Goal: Task Accomplishment & Management: Use online tool/utility

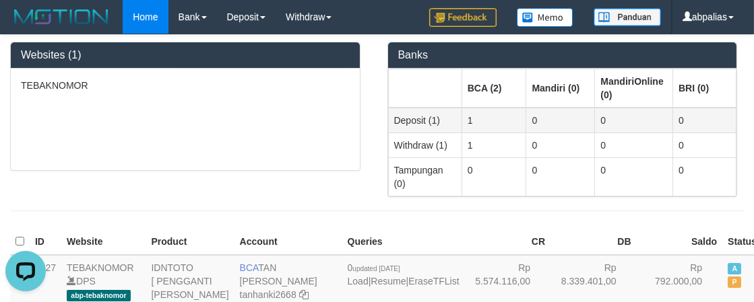
drag, startPoint x: 741, startPoint y: 197, endPoint x: 644, endPoint y: 125, distance: 120.8
click at [741, 197] on div at bounding box center [377, 211] width 754 height 28
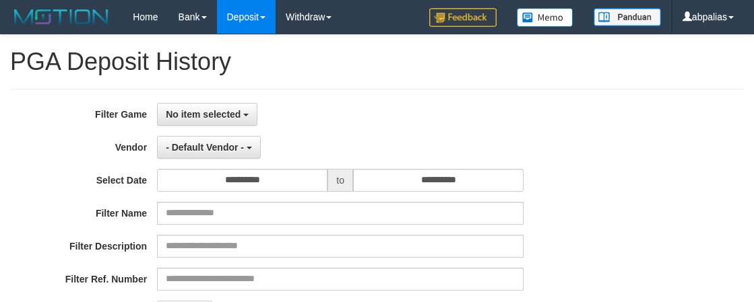
select select
select select "**"
click at [185, 104] on div "**********" at bounding box center [376, 267] width 733 height 357
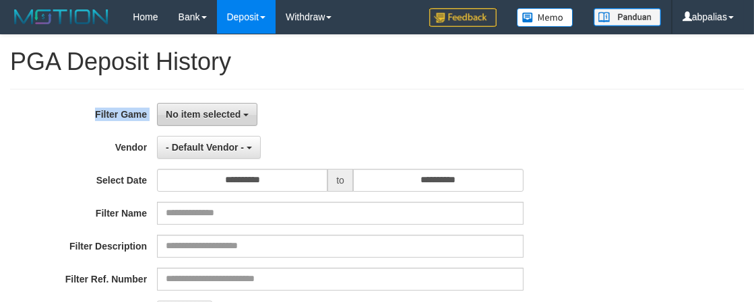
click at [216, 103] on button "No item selected" at bounding box center [207, 114] width 100 height 23
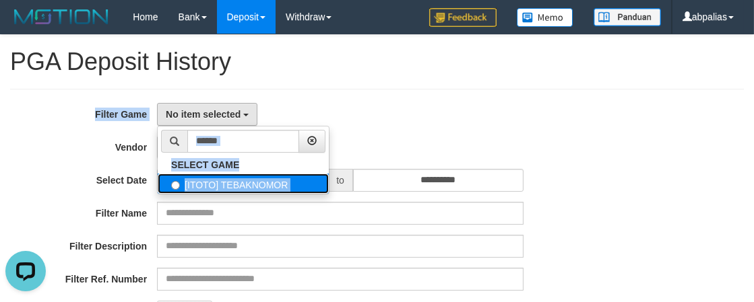
click at [228, 183] on label "[ITOTO] TEBAKNOMOR" at bounding box center [243, 184] width 171 height 20
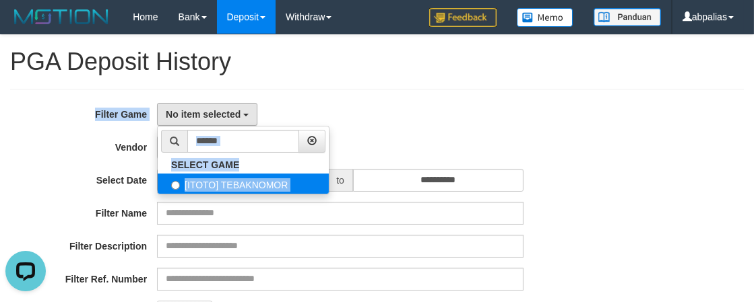
select select "***"
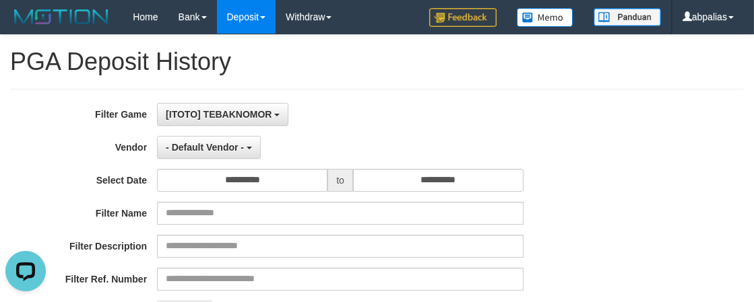
scroll to position [12, 0]
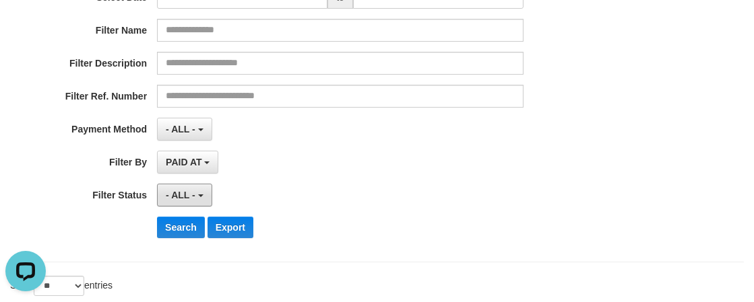
drag, startPoint x: 194, startPoint y: 189, endPoint x: 199, endPoint y: 168, distance: 21.6
click at [193, 190] on span "- ALL -" at bounding box center [181, 195] width 30 height 11
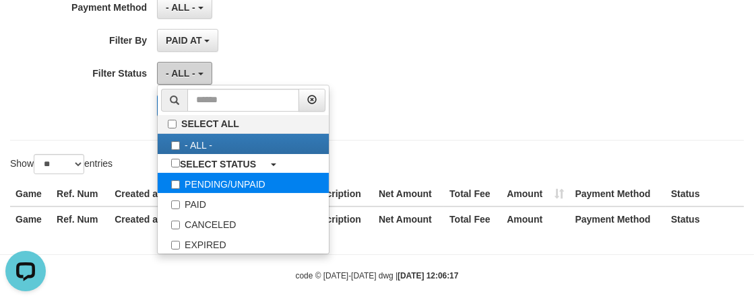
scroll to position [317, 0]
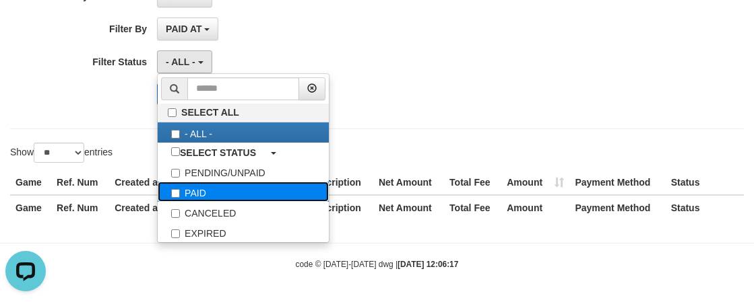
click at [199, 193] on label "PAID" at bounding box center [243, 192] width 171 height 20
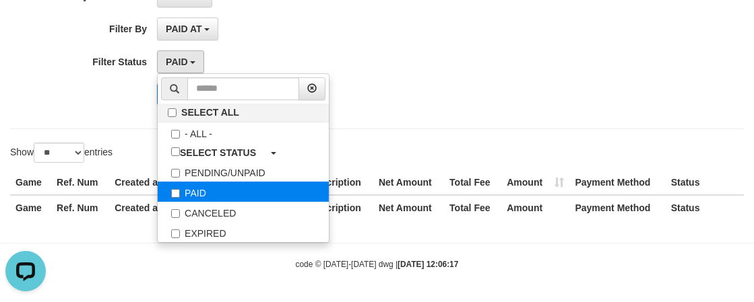
select select "*"
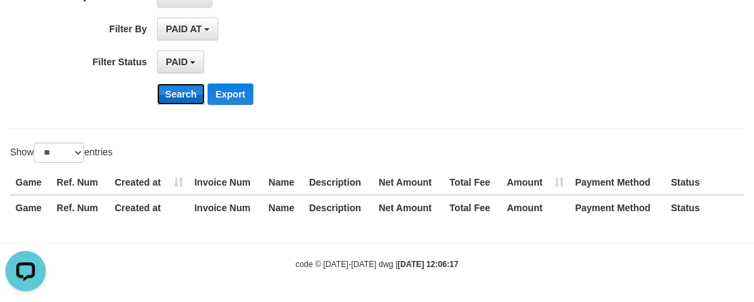
click at [166, 92] on button "Search" at bounding box center [181, 95] width 48 height 22
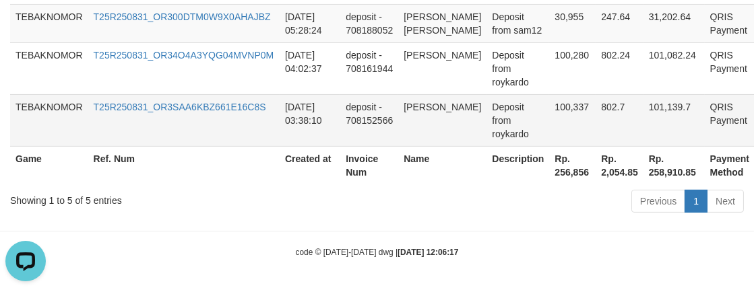
scroll to position [637, 0]
click at [549, 171] on th "Rp. 256,856" at bounding box center [572, 165] width 46 height 38
copy th "256,856"
click at [388, 98] on td "deposit - 708152566" at bounding box center [369, 120] width 58 height 52
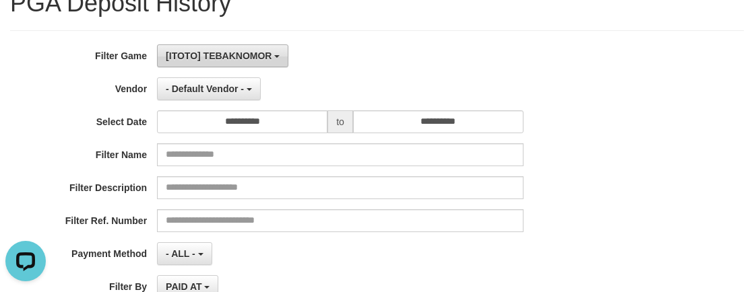
scroll to position [0, 0]
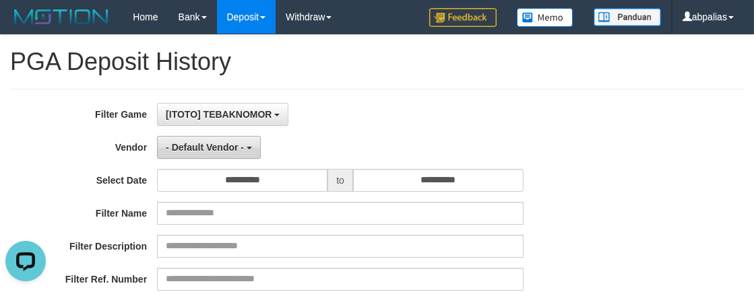
click at [230, 156] on button "- Default Vendor -" at bounding box center [209, 147] width 104 height 23
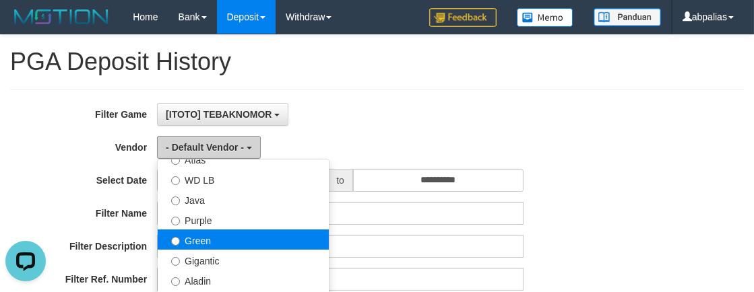
scroll to position [122, 0]
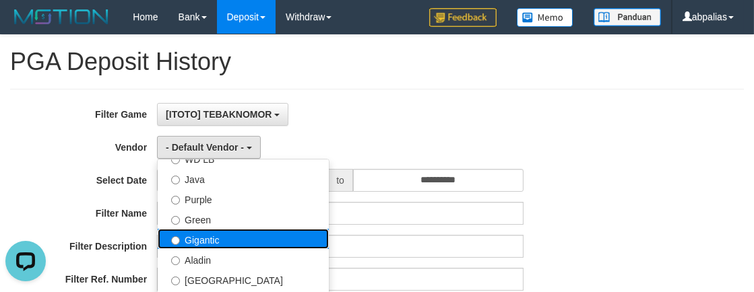
click at [215, 236] on label "Gigantic" at bounding box center [243, 239] width 171 height 20
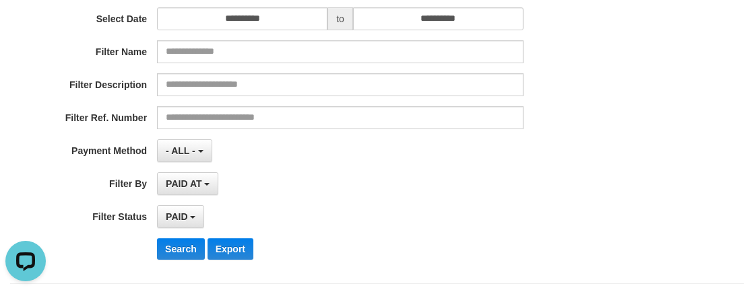
scroll to position [183, 0]
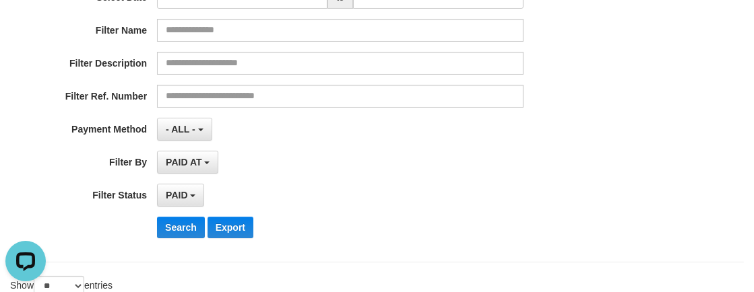
click at [169, 209] on div "**********" at bounding box center [314, 84] width 628 height 329
click at [172, 218] on button "Search" at bounding box center [181, 228] width 48 height 22
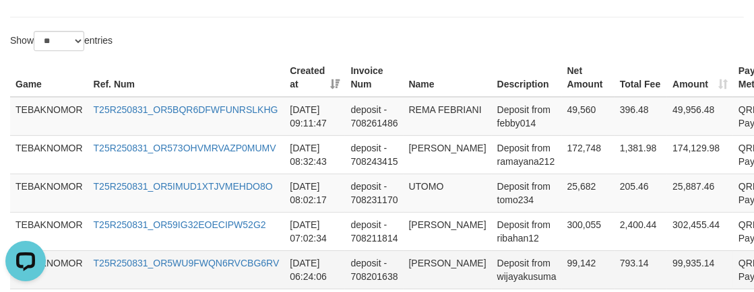
scroll to position [685, 0]
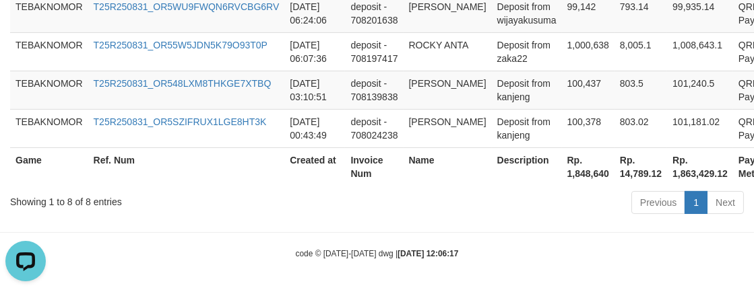
click at [587, 170] on th "Rp. 1,848,640" at bounding box center [588, 167] width 53 height 38
copy th "1,848,640"
click at [487, 195] on div "Previous 1 Next" at bounding box center [534, 204] width 420 height 29
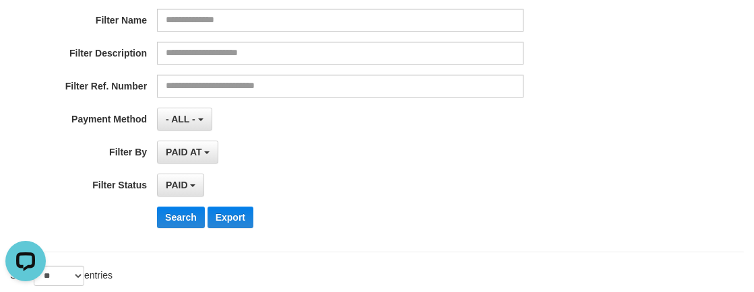
scroll to position [134, 0]
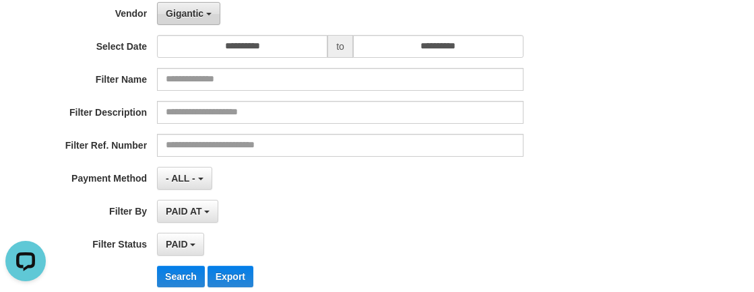
click at [182, 11] on span "Gigantic" at bounding box center [185, 13] width 38 height 11
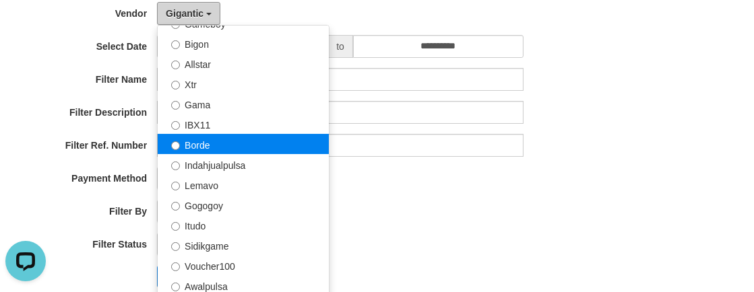
scroll to position [306, 0]
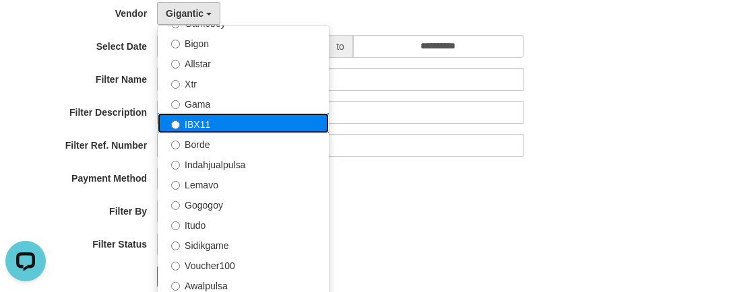
click at [210, 121] on label "IBX11" at bounding box center [243, 123] width 171 height 20
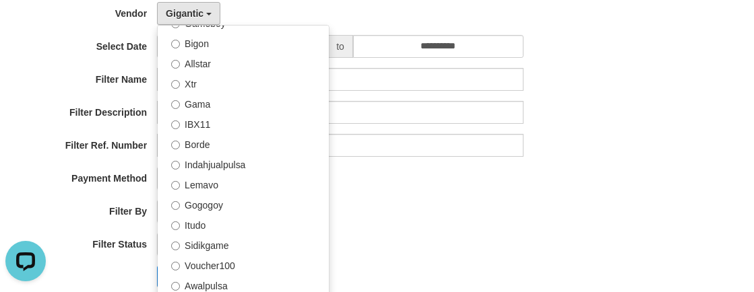
select select "**********"
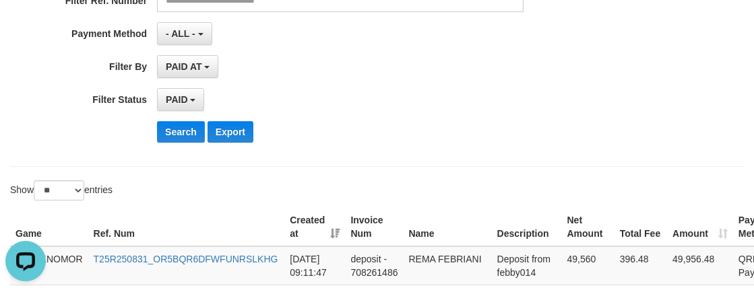
scroll to position [317, 0]
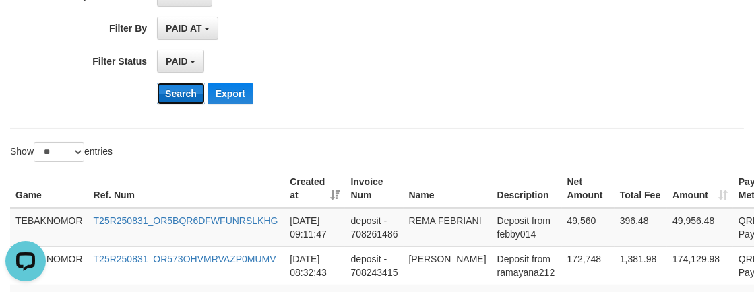
click at [181, 95] on button "Search" at bounding box center [181, 94] width 48 height 22
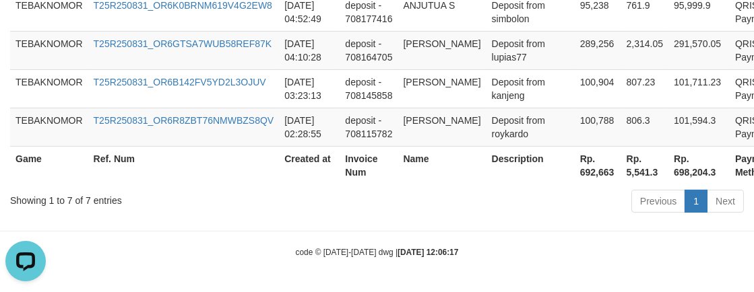
scroll to position [727, 0]
click at [575, 174] on th "Rp. 692,663" at bounding box center [598, 165] width 46 height 38
copy th "692,663"
click at [290, 211] on div "Showing 1 to 7 of 7 entries Previous 1 Next" at bounding box center [377, 203] width 754 height 29
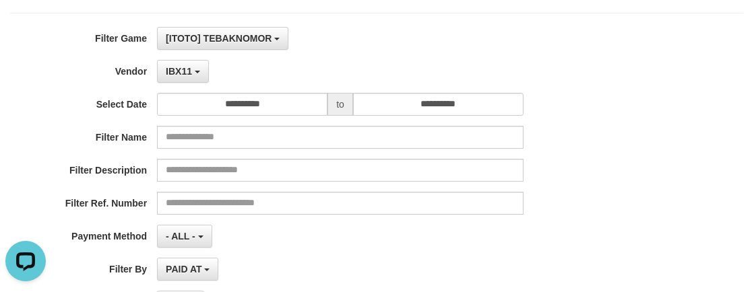
scroll to position [0, 0]
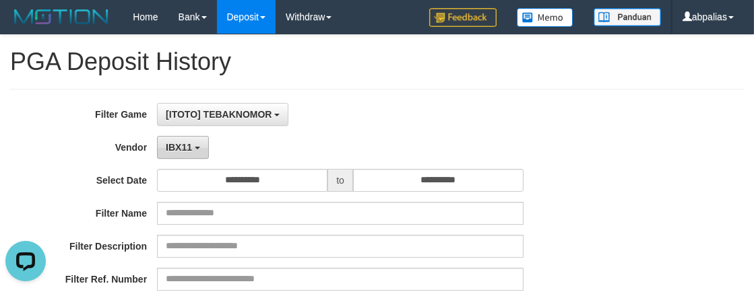
click at [171, 158] on button "IBX11" at bounding box center [183, 147] width 52 height 23
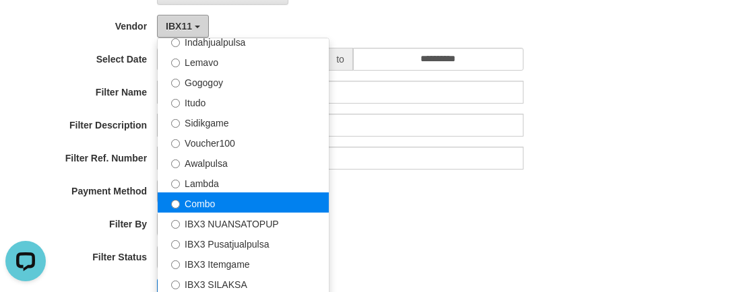
scroll to position [122, 0]
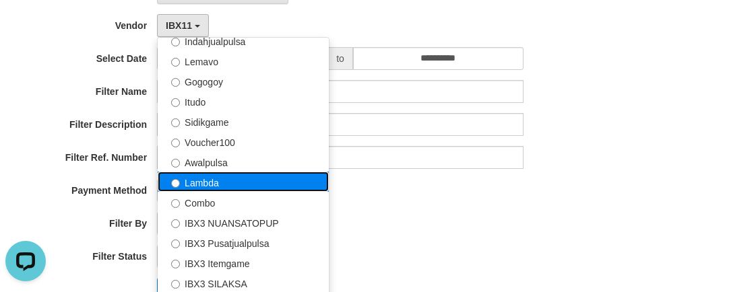
click at [211, 186] on label "Lambda" at bounding box center [243, 182] width 171 height 20
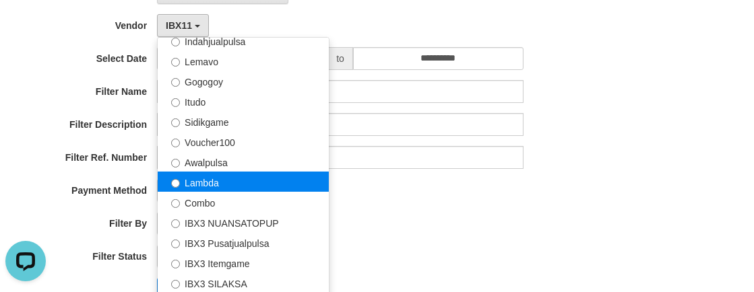
select select "**********"
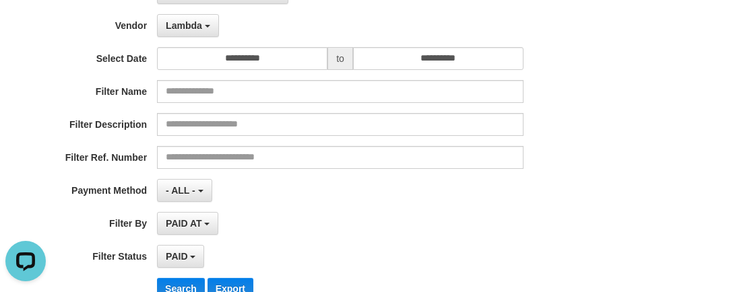
scroll to position [183, 0]
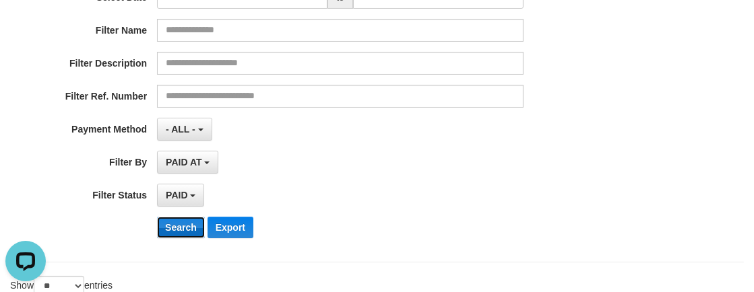
click at [170, 224] on button "Search" at bounding box center [181, 228] width 48 height 22
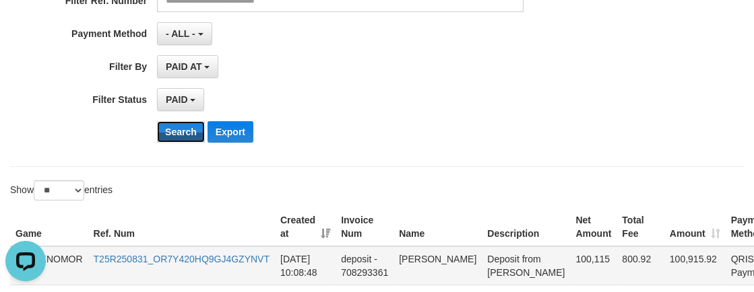
scroll to position [393, 0]
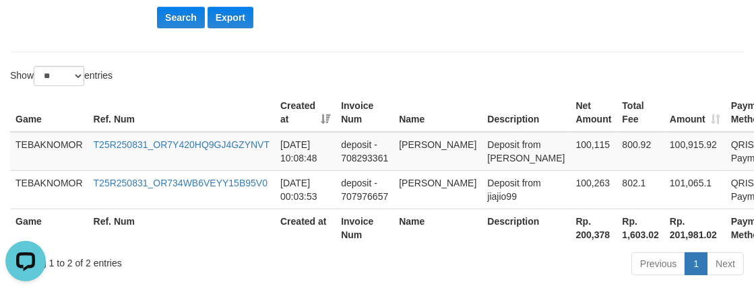
click at [570, 233] on th "Rp. 200,378" at bounding box center [593, 228] width 46 height 38
copy th "200,378"
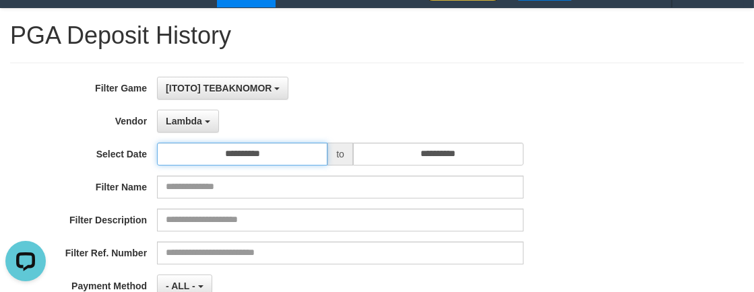
drag, startPoint x: 267, startPoint y: 154, endPoint x: 257, endPoint y: 144, distance: 13.8
click at [266, 152] on input "**********" at bounding box center [242, 154] width 170 height 23
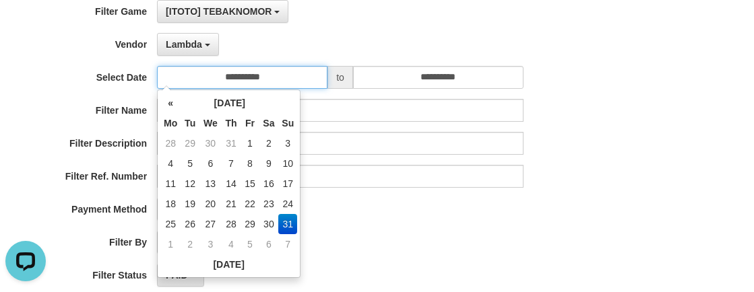
scroll to position [148, 0]
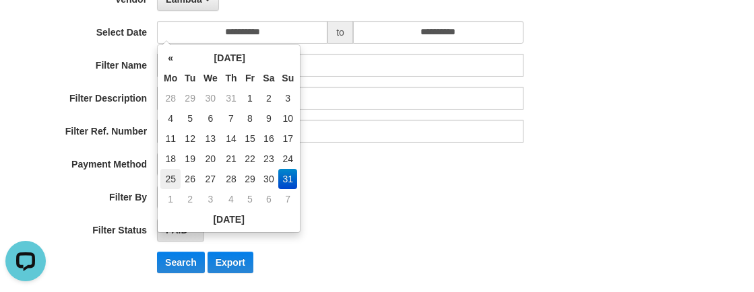
click at [168, 175] on td "25" at bounding box center [170, 179] width 20 height 20
type input "**********"
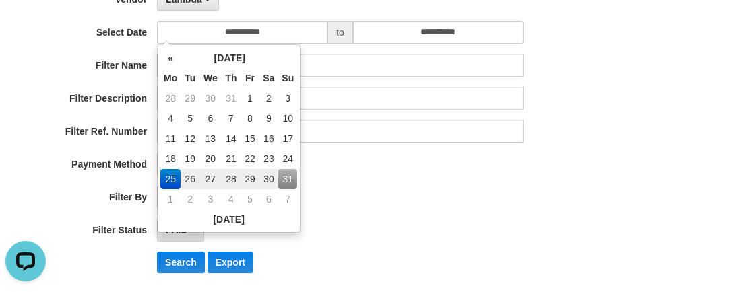
click at [445, 172] on div "- ALL - SELECT ALL - ALL - SELECT PAYMENT METHOD Mandiri BNI OVO CIMB BRI MAYBA…" at bounding box center [340, 164] width 366 height 23
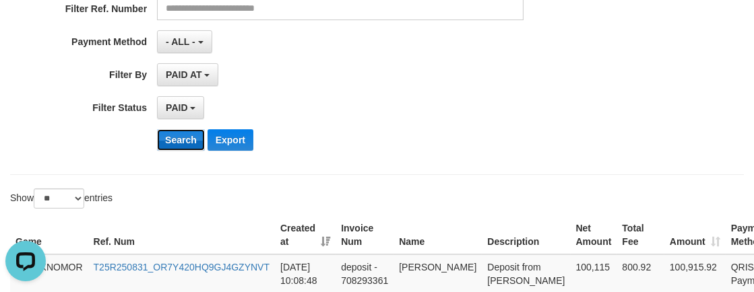
click at [176, 135] on button "Search" at bounding box center [181, 140] width 48 height 22
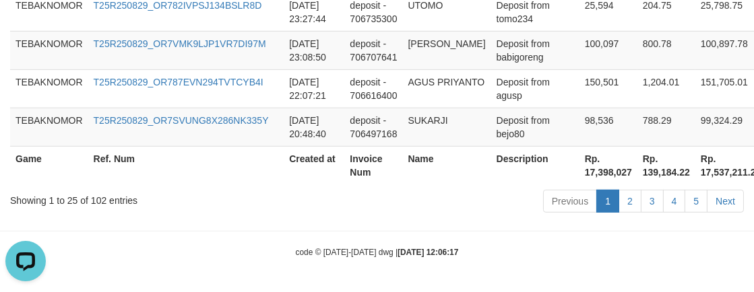
scroll to position [1565, 0]
click at [579, 156] on th "Rp. 17,398,027" at bounding box center [608, 165] width 58 height 38
click at [579, 170] on th "Rp. 17,398,027" at bounding box center [608, 165] width 58 height 38
copy th "17,398,027"
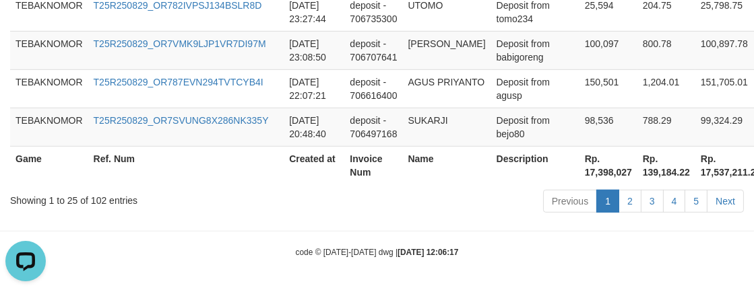
drag, startPoint x: 394, startPoint y: 168, endPoint x: 382, endPoint y: 166, distance: 12.2
click at [394, 168] on th "Invoice Num" at bounding box center [373, 165] width 58 height 38
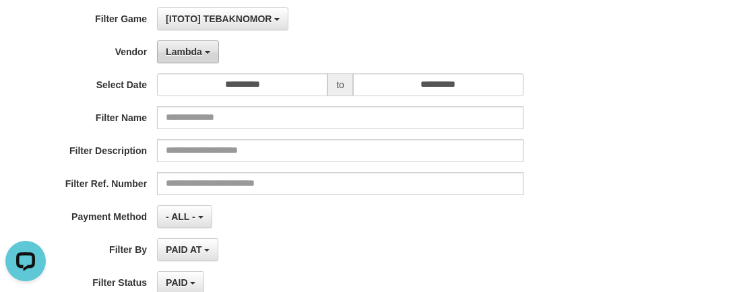
click at [190, 42] on button "Lambda" at bounding box center [188, 51] width 62 height 23
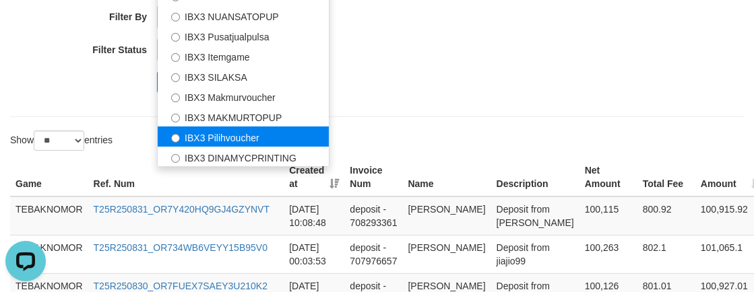
scroll to position [341, 0]
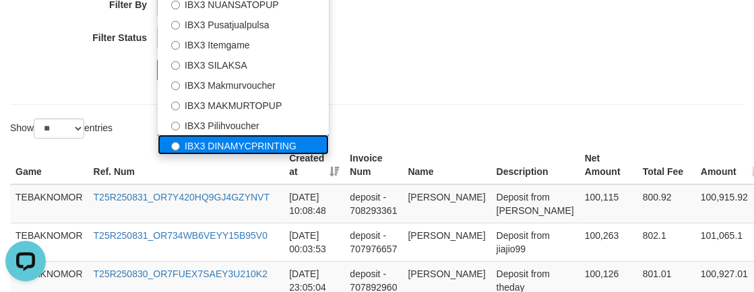
click at [236, 137] on label "IBX3 DINAMYCPRINTING" at bounding box center [243, 145] width 171 height 20
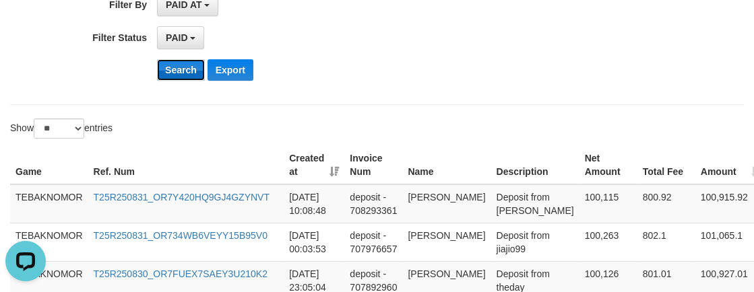
click at [168, 64] on button "Search" at bounding box center [181, 70] width 48 height 22
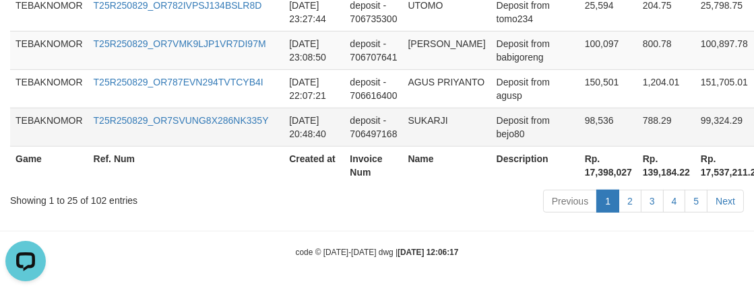
scroll to position [1565, 0]
click at [579, 170] on th "Rp. 17,398,027" at bounding box center [608, 165] width 58 height 38
copy th "17,398,027"
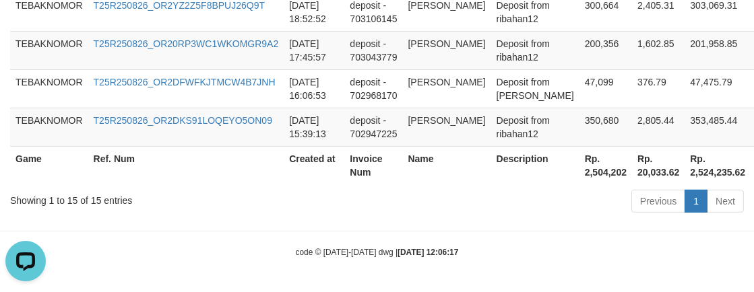
scroll to position [993, 0]
click at [587, 168] on th "Rp. 2,504,202" at bounding box center [605, 165] width 53 height 38
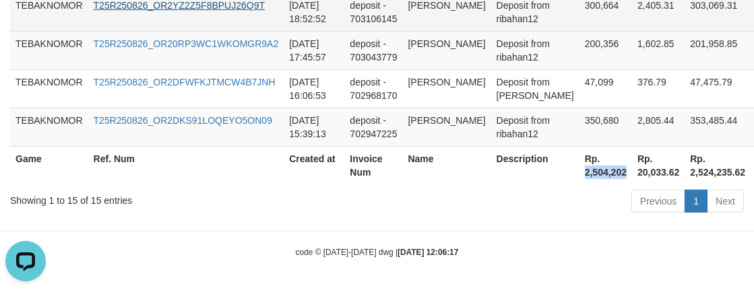
copy th "2,504,202"
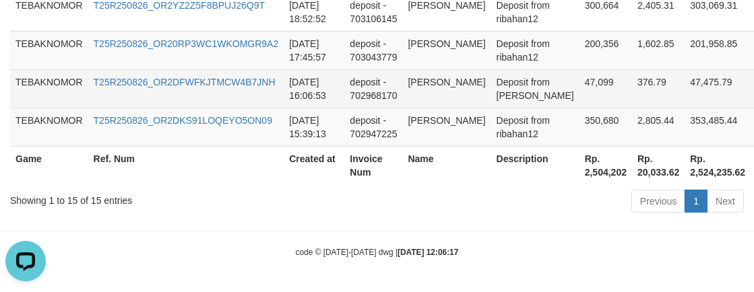
drag, startPoint x: 507, startPoint y: 83, endPoint x: 451, endPoint y: 82, distance: 55.9
click at [507, 83] on td "Deposit from sharma" at bounding box center [535, 88] width 88 height 38
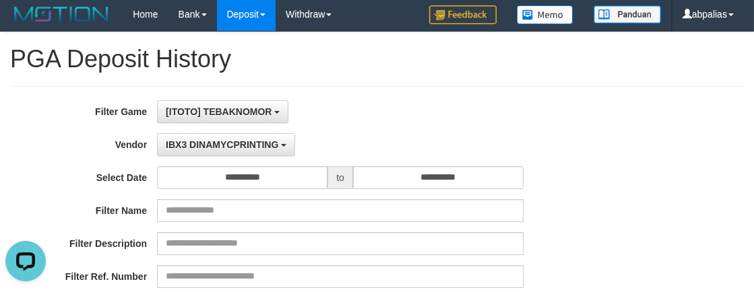
scroll to position [0, 0]
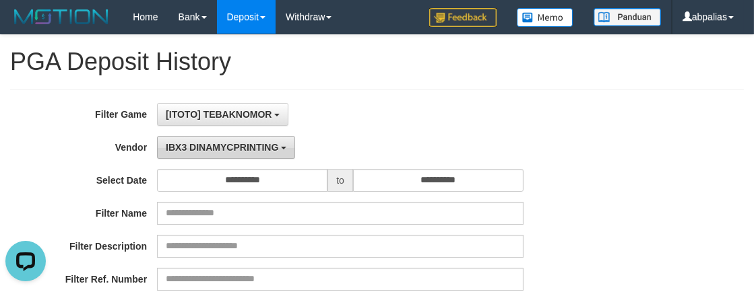
click at [256, 152] on span "IBX3 DINAMYCPRINTING" at bounding box center [222, 147] width 112 height 11
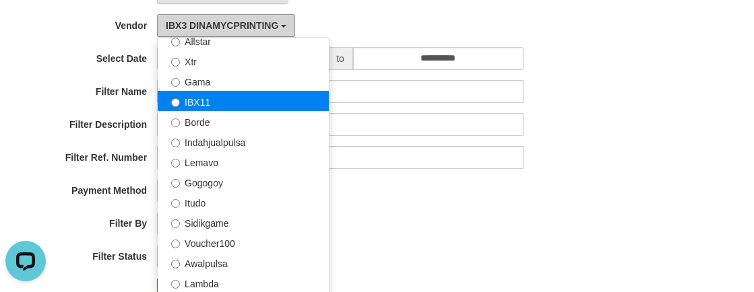
scroll to position [319, 0]
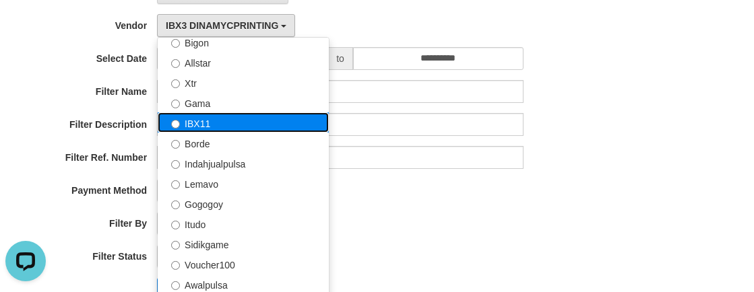
click at [205, 117] on label "IBX11" at bounding box center [243, 122] width 171 height 20
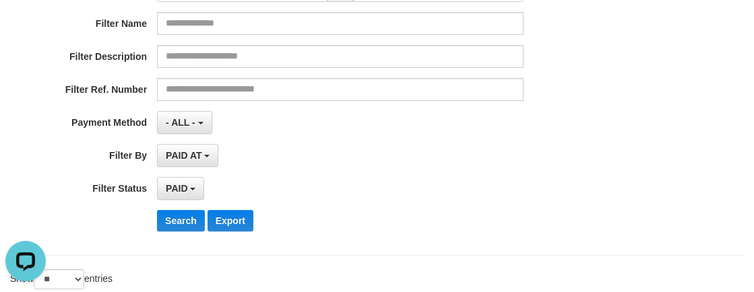
scroll to position [244, 0]
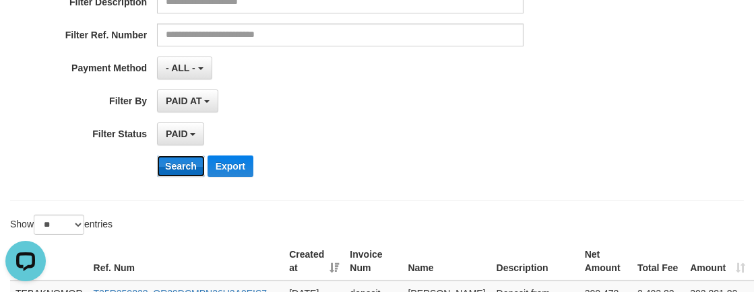
click at [168, 168] on button "Search" at bounding box center [181, 167] width 48 height 22
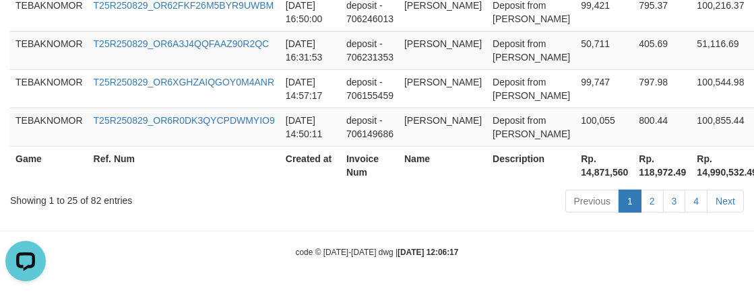
scroll to position [1646, 0]
click at [575, 174] on th "Rp. 14,871,560" at bounding box center [604, 165] width 58 height 38
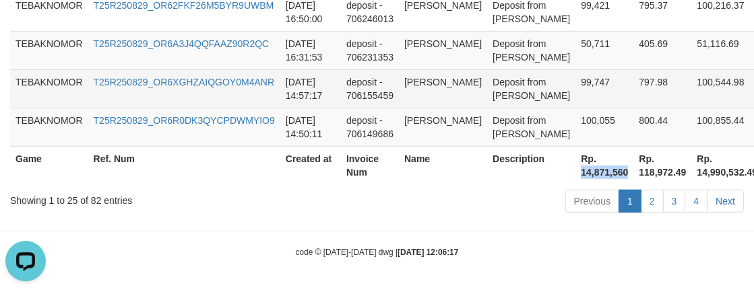
copy th "14,871,560"
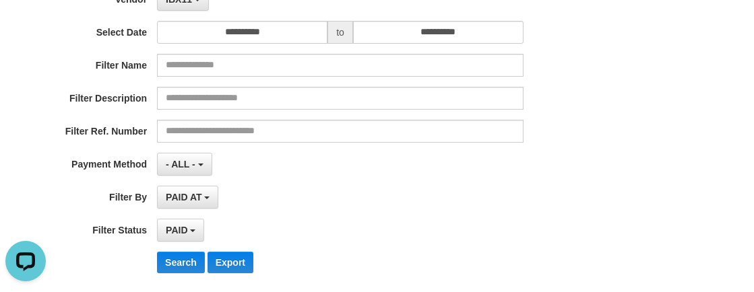
scroll to position [54, 0]
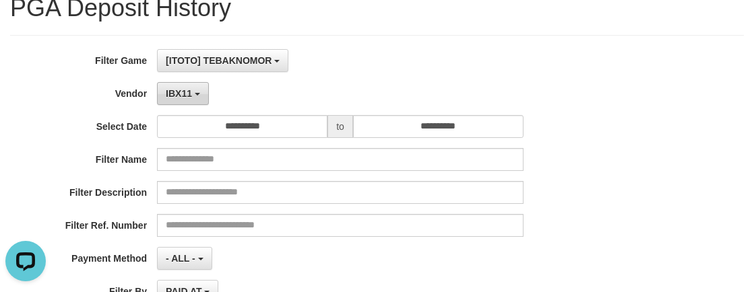
click at [179, 92] on span "IBX11" at bounding box center [179, 93] width 26 height 11
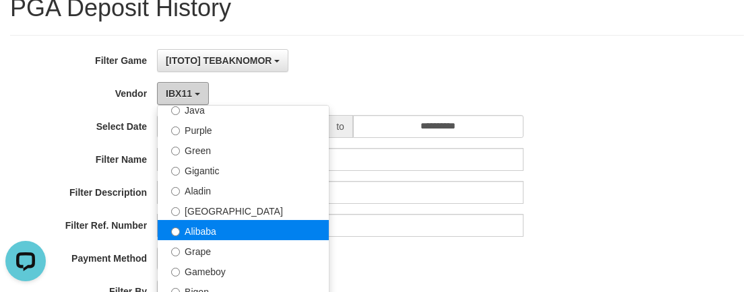
scroll to position [135, 0]
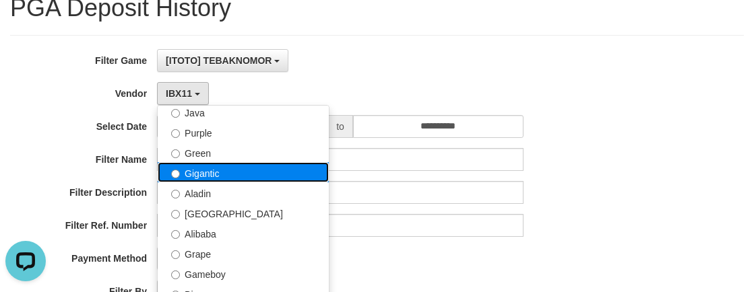
click at [202, 168] on label "Gigantic" at bounding box center [243, 172] width 171 height 20
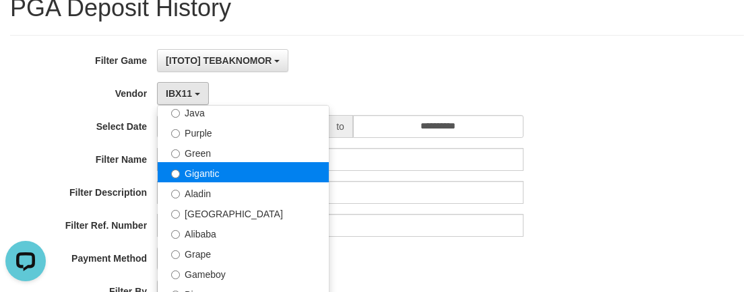
select select "**********"
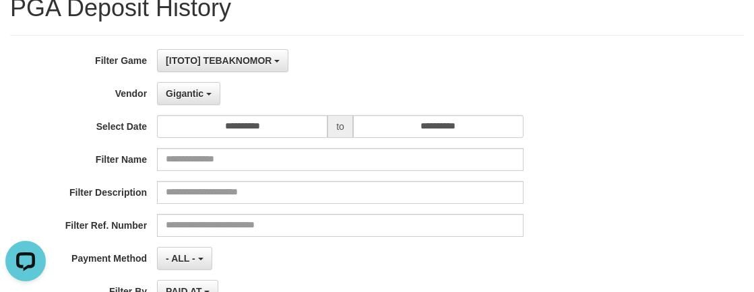
scroll to position [299, 0]
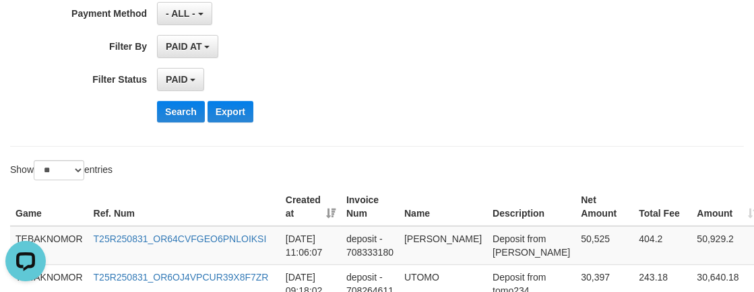
click at [173, 109] on button "Search" at bounding box center [181, 112] width 48 height 22
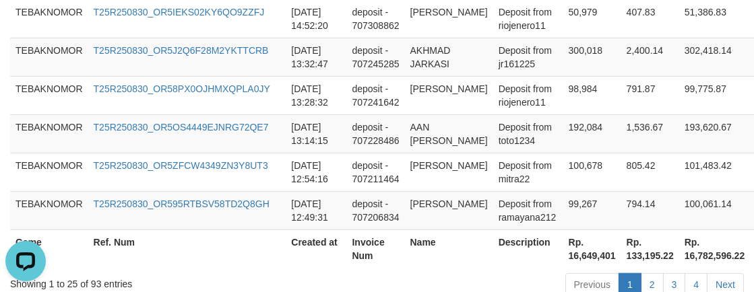
scroll to position [1363, 0]
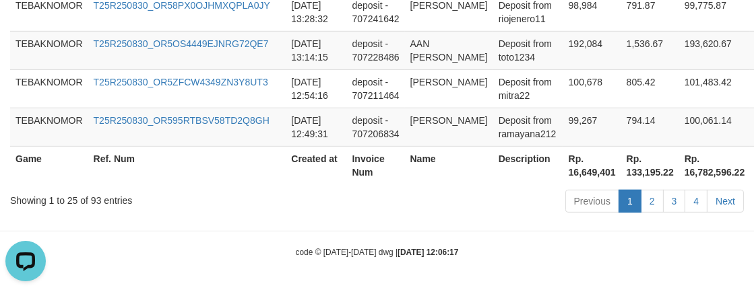
click at [566, 183] on th "Rp. 16,649,401" at bounding box center [592, 165] width 58 height 38
copy th "16,649,401"
click at [403, 191] on div "Previous 1 2 3 4 Next" at bounding box center [534, 203] width 420 height 29
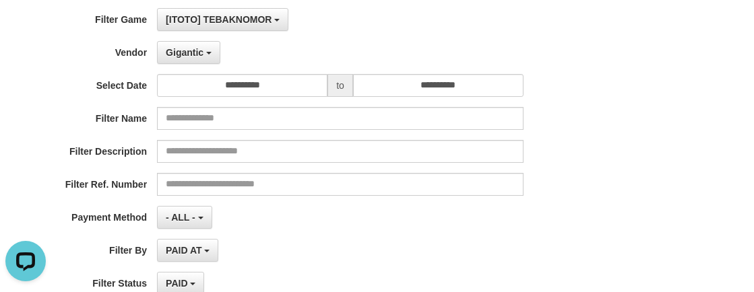
scroll to position [0, 0]
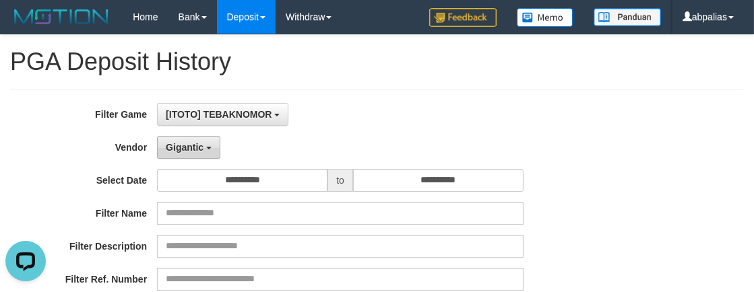
click at [201, 156] on button "Gigantic" at bounding box center [188, 147] width 63 height 23
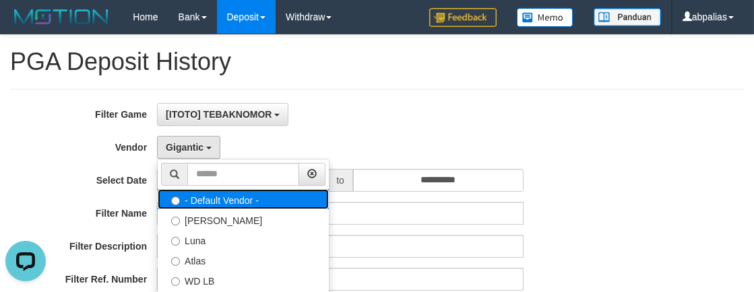
click at [220, 195] on label "- Default Vendor -" at bounding box center [243, 199] width 171 height 20
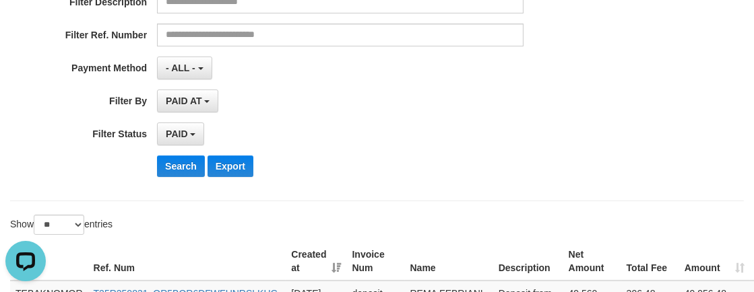
scroll to position [306, 0]
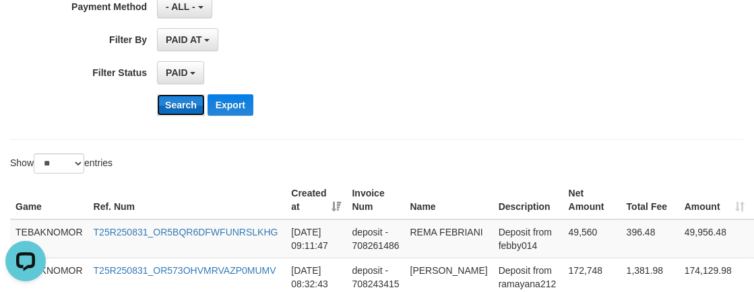
click at [182, 106] on button "Search" at bounding box center [181, 105] width 48 height 22
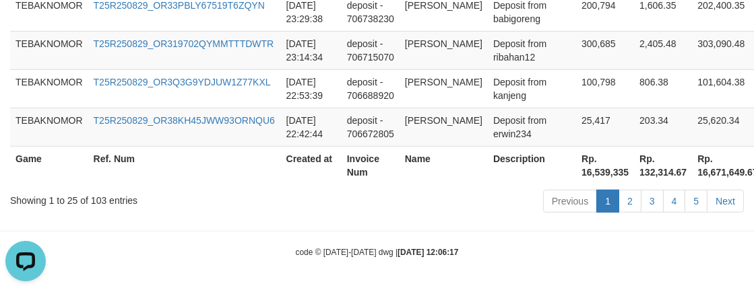
scroll to position [1646, 0]
click at [576, 169] on th "Rp. 16,539,335" at bounding box center [605, 165] width 58 height 38
copy th "16,539,335"
click at [488, 136] on td "Deposit from erwin234" at bounding box center [532, 127] width 88 height 38
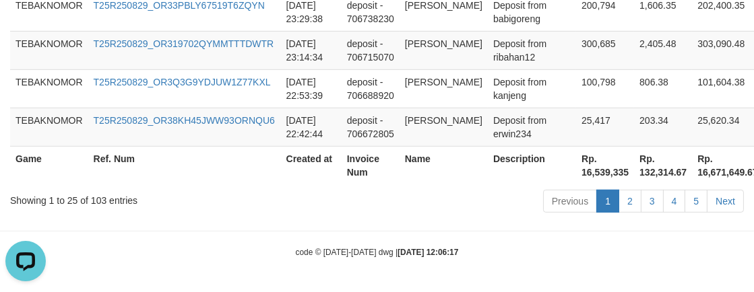
click at [576, 166] on th "Rp. 16,539,335" at bounding box center [605, 165] width 58 height 38
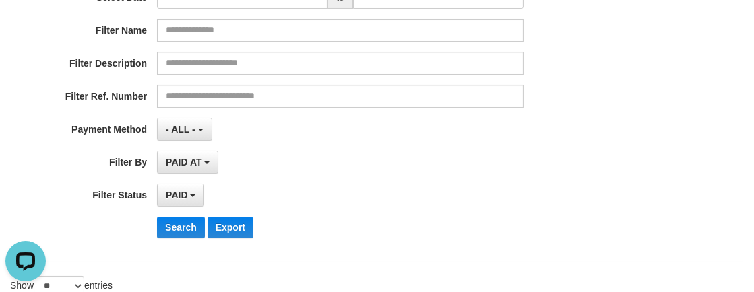
scroll to position [122, 0]
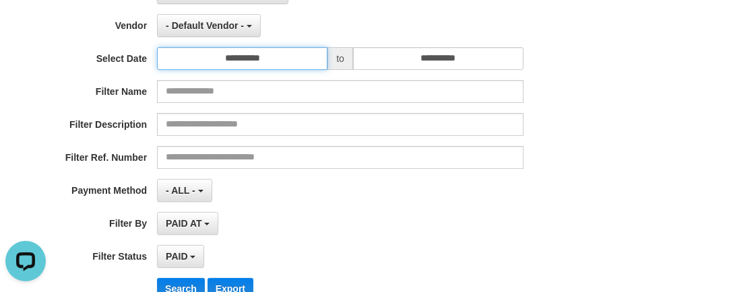
click at [288, 67] on input "**********" at bounding box center [242, 58] width 170 height 23
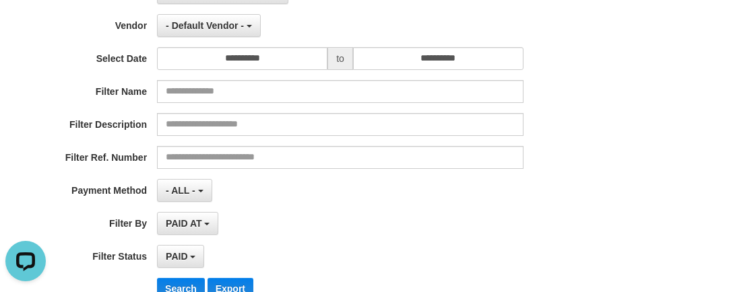
click at [336, 3] on div "**********" at bounding box center [314, 145] width 628 height 329
click at [222, 30] on button "- Default Vendor -" at bounding box center [209, 25] width 104 height 23
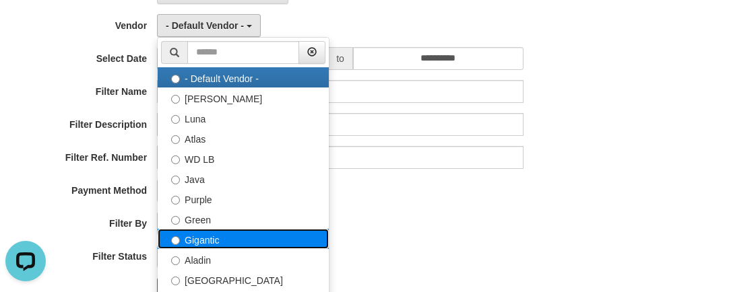
click at [238, 233] on label "Gigantic" at bounding box center [243, 239] width 171 height 20
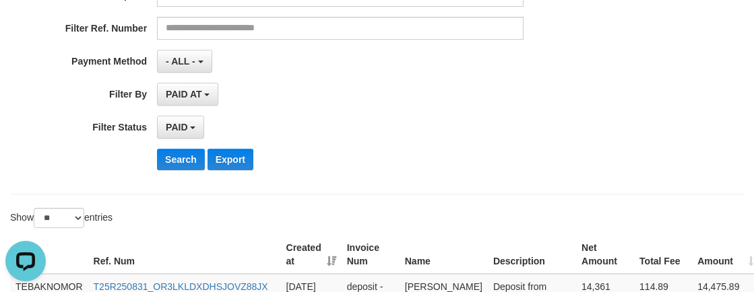
scroll to position [367, 0]
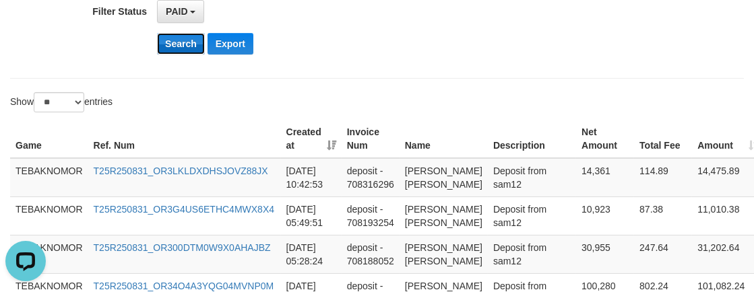
click at [170, 40] on button "Search" at bounding box center [181, 44] width 48 height 22
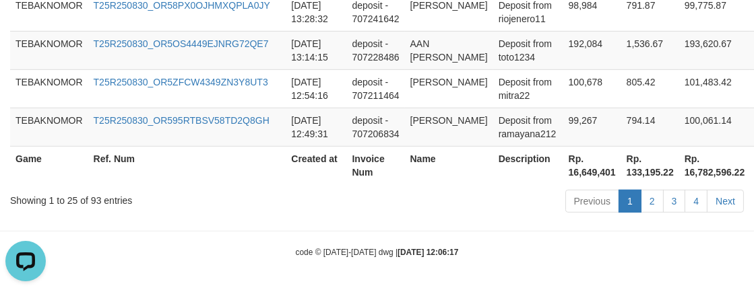
scroll to position [1363, 0]
click at [577, 172] on th "Rp. 16,649,401" at bounding box center [592, 165] width 58 height 38
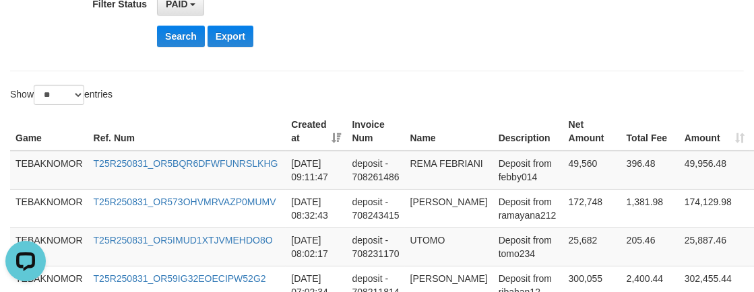
scroll to position [77, 0]
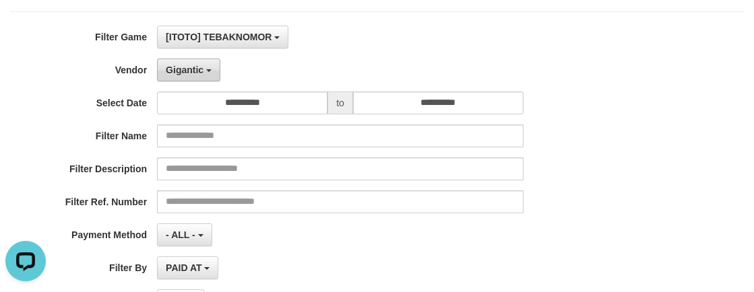
click at [203, 61] on button "Gigantic" at bounding box center [188, 70] width 63 height 23
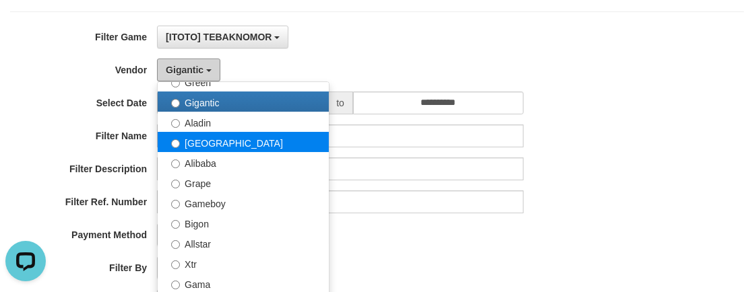
scroll to position [244, 0]
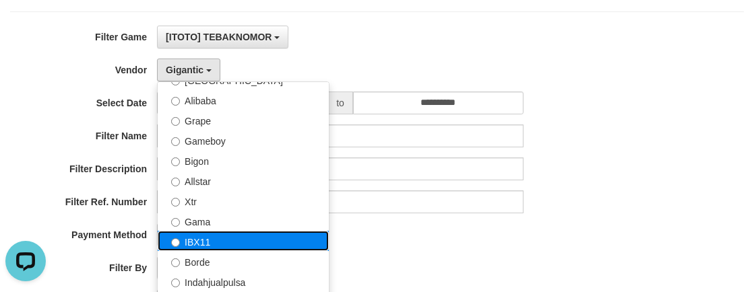
click at [218, 234] on label "IBX11" at bounding box center [243, 241] width 171 height 20
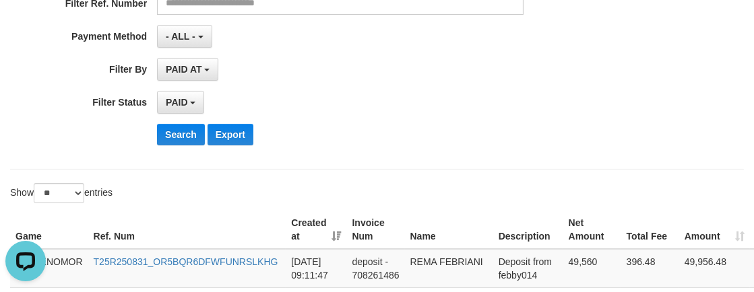
scroll to position [323, 0]
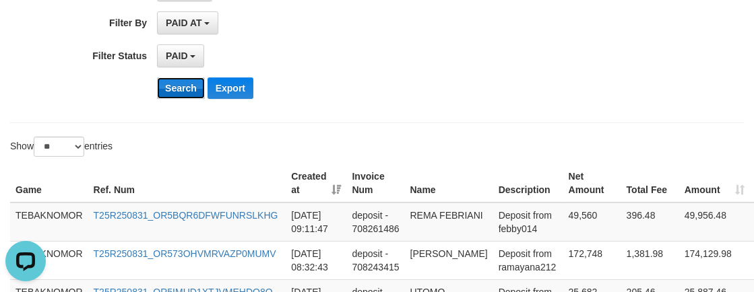
click at [176, 85] on button "Search" at bounding box center [181, 88] width 48 height 22
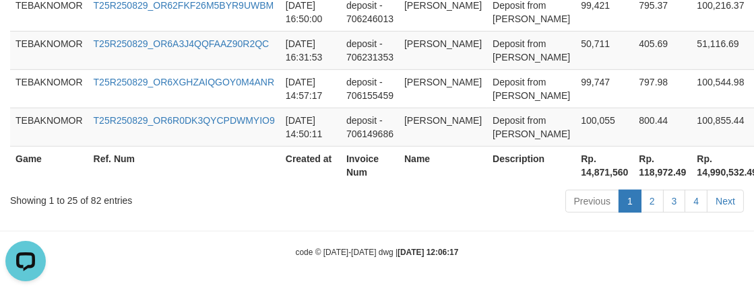
scroll to position [1646, 0]
click at [575, 175] on th "Rp. 14,871,560" at bounding box center [604, 165] width 58 height 38
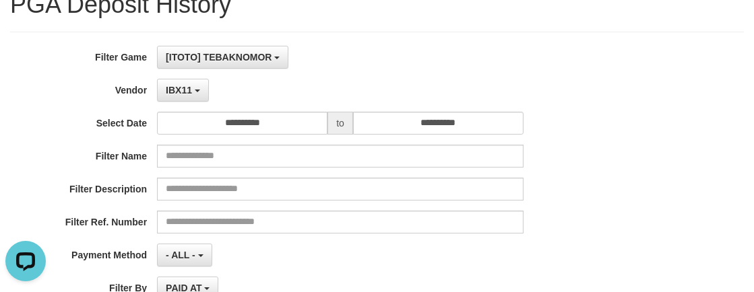
scroll to position [54, 0]
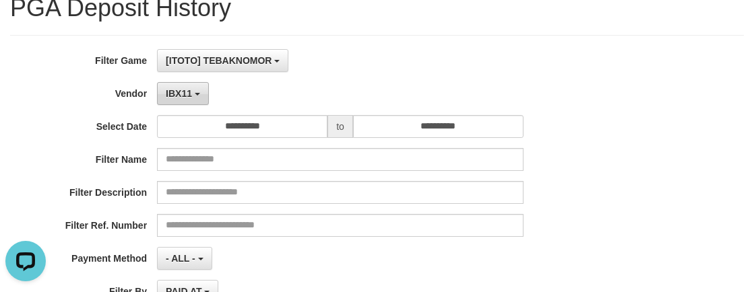
click at [184, 94] on span "IBX11" at bounding box center [179, 93] width 26 height 11
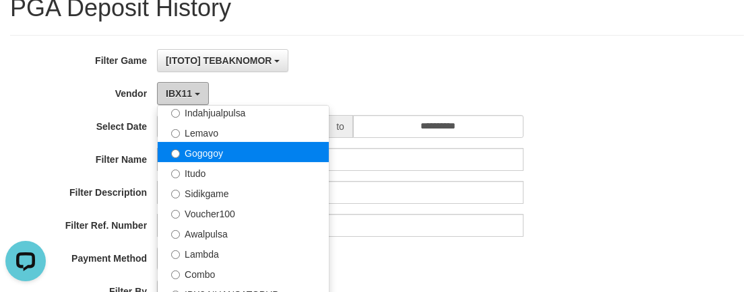
scroll to position [441, 0]
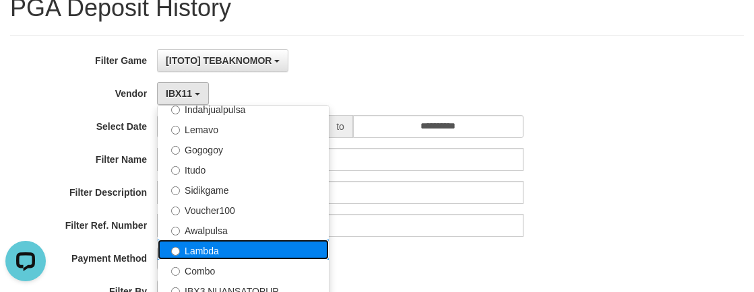
click at [203, 247] on label "Lambda" at bounding box center [243, 250] width 171 height 20
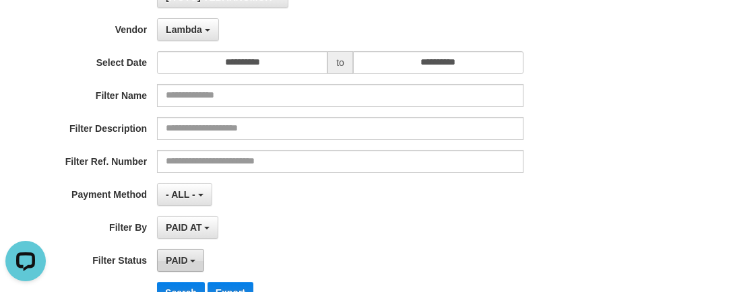
scroll to position [176, 0]
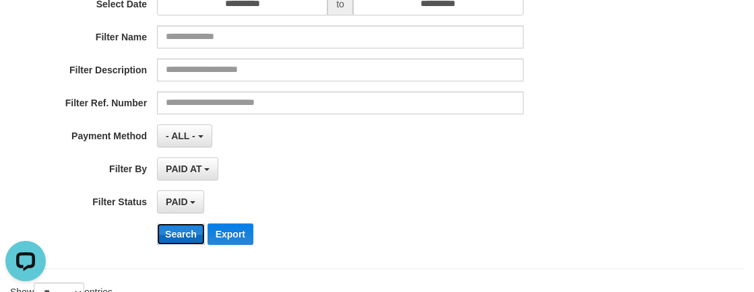
click at [168, 242] on button "Search" at bounding box center [181, 235] width 48 height 22
click at [174, 226] on button "Search" at bounding box center [181, 235] width 48 height 22
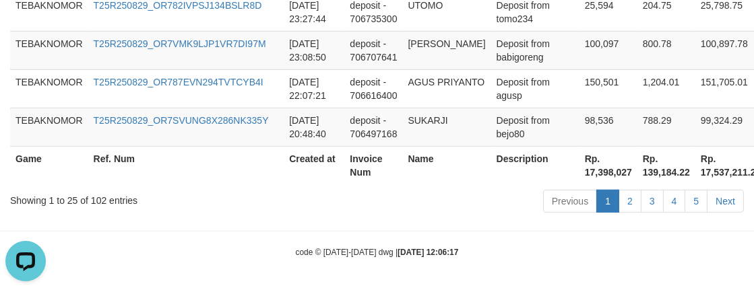
scroll to position [1565, 0]
click at [579, 178] on th "Rp. 17,398,027" at bounding box center [608, 165] width 58 height 38
click at [498, 130] on td "Deposit from bejo80" at bounding box center [535, 127] width 88 height 38
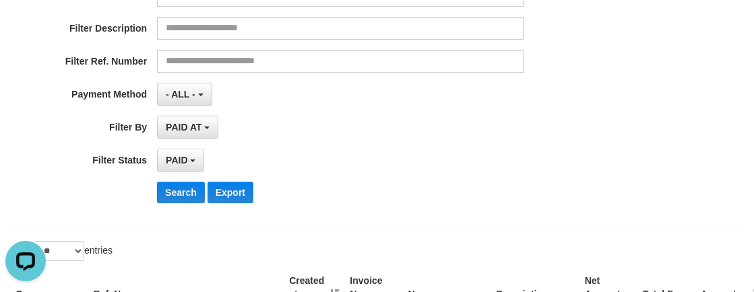
scroll to position [0, 0]
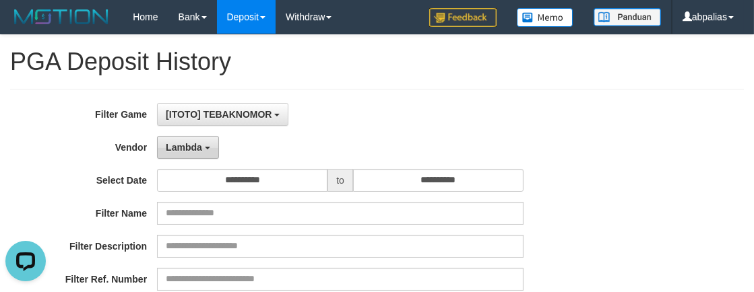
click at [191, 144] on span "Lambda" at bounding box center [184, 147] width 36 height 11
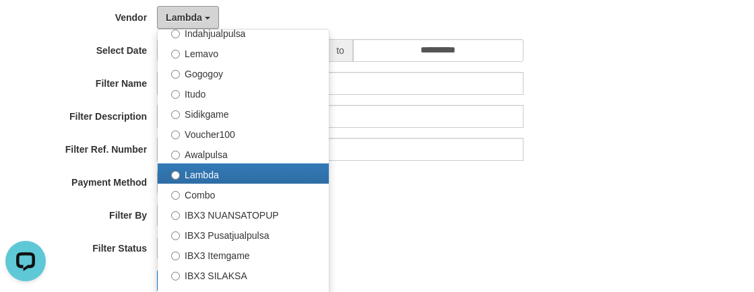
scroll to position [244, 0]
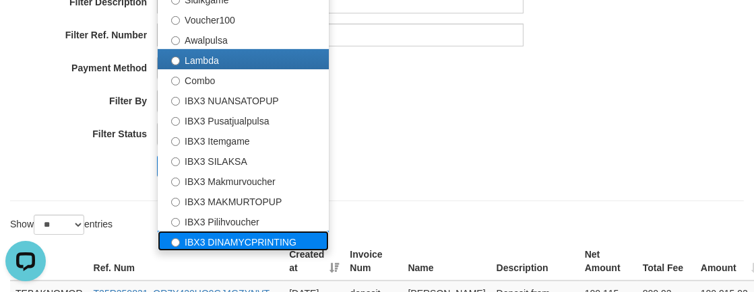
click at [258, 242] on label "IBX3 DINAMYCPRINTING" at bounding box center [243, 241] width 171 height 20
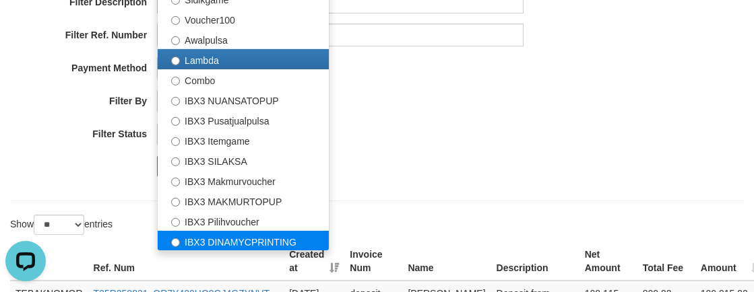
select select "**********"
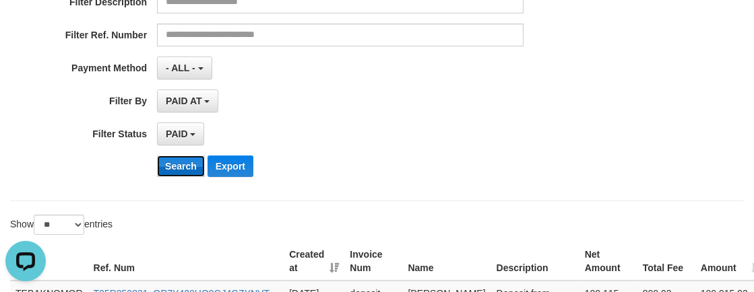
click at [181, 164] on button "Search" at bounding box center [181, 167] width 48 height 22
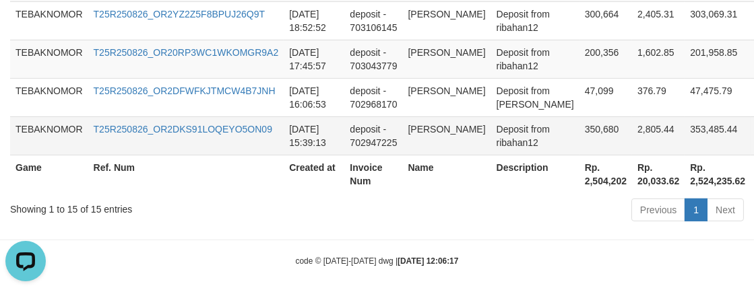
scroll to position [993, 0]
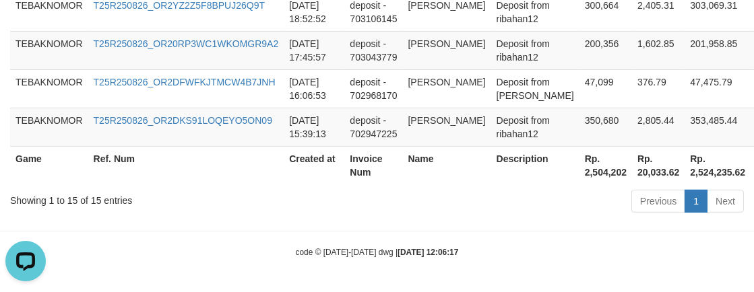
click at [579, 172] on th "Rp. 2,504,202" at bounding box center [605, 165] width 53 height 38
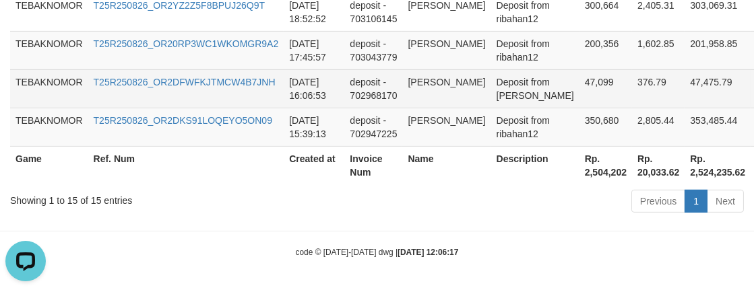
click at [715, 104] on td "47,475.79" at bounding box center [717, 88] width 66 height 38
